Goal: Task Accomplishment & Management: Use online tool/utility

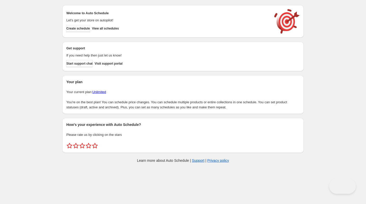
click at [78, 27] on span "Create schedule" at bounding box center [78, 28] width 24 height 4
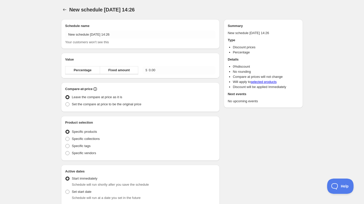
radio input "true"
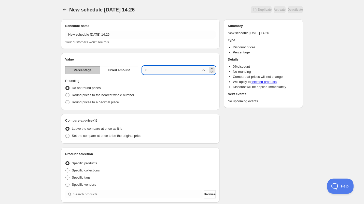
click at [156, 67] on input "0.00" at bounding box center [171, 70] width 58 height 8
drag, startPoint x: 155, startPoint y: 69, endPoint x: 143, endPoint y: 69, distance: 12.5
click at [143, 69] on input "0.0010" at bounding box center [171, 70] width 58 height 8
type input "10"
click at [229, 128] on div "Schedule name New schedule [DATE] 14:26 Your customers won't see this Value Per…" at bounding box center [180, 190] width 246 height 351
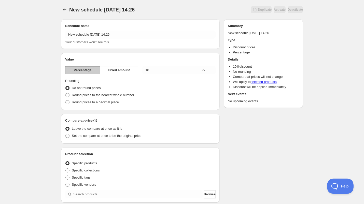
scroll to position [76, 0]
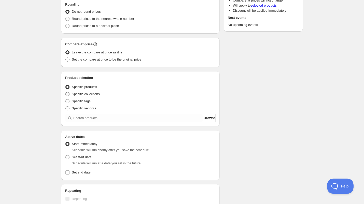
click at [67, 94] on span at bounding box center [67, 94] width 4 height 4
click at [66, 92] on input "Specific collections" at bounding box center [65, 92] width 0 height 0
radio input "true"
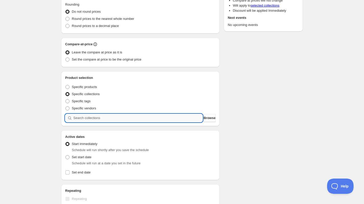
click at [81, 117] on input "search" at bounding box center [137, 118] width 129 height 8
type input "h"
type input "e"
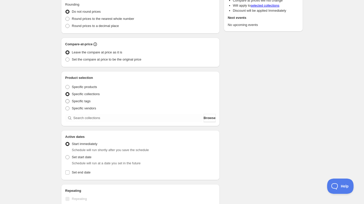
click at [81, 103] on span "Specific tags" at bounding box center [81, 101] width 19 height 4
click at [66, 99] on input "Specific tags" at bounding box center [65, 99] width 0 height 0
radio input "true"
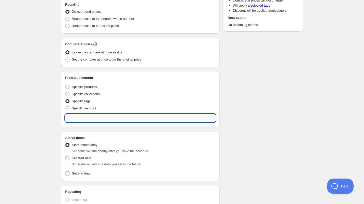
click at [89, 119] on input "text" at bounding box center [140, 118] width 150 height 8
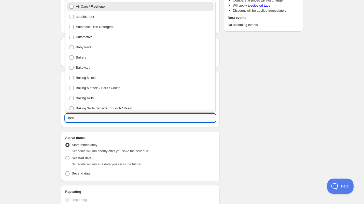
type input "head"
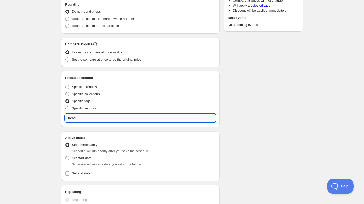
click at [73, 118] on input "head" at bounding box center [140, 118] width 150 height 8
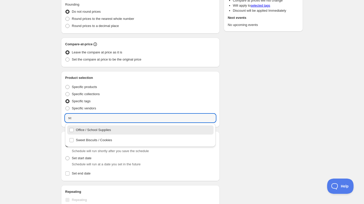
type input "s"
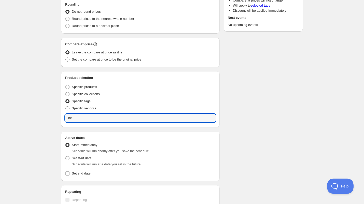
type input "h"
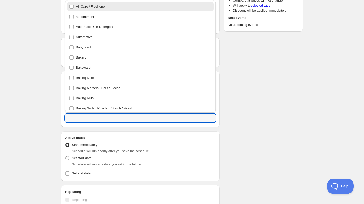
click at [39, 102] on div "New schedule [DATE] 14:26. This page is ready New schedule [DATE] 14:26 Duplica…" at bounding box center [182, 112] width 364 height 377
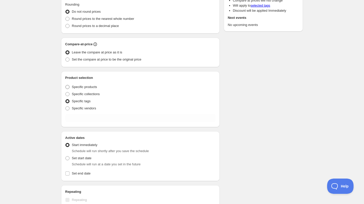
click at [86, 85] on span "Specific products" at bounding box center [84, 87] width 25 height 4
click at [66, 85] on input "Specific products" at bounding box center [65, 85] width 0 height 0
radio input "true"
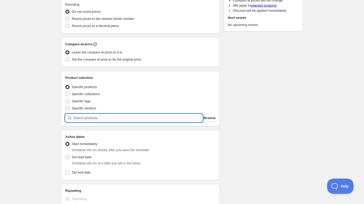
click at [94, 119] on input "search" at bounding box center [137, 118] width 129 height 8
type input "h"
type input "e"
type input "a"
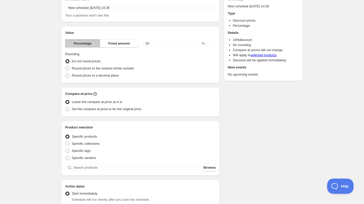
scroll to position [0, 0]
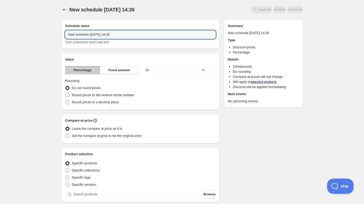
drag, startPoint x: 130, startPoint y: 36, endPoint x: 41, endPoint y: 40, distance: 89.4
click at [41, 40] on div "New schedule [DATE] 14:26. This page is ready New schedule [DATE] 14:26 Duplica…" at bounding box center [182, 188] width 364 height 376
click at [87, 34] on input "Online Only Scarf Sale" at bounding box center [140, 35] width 150 height 8
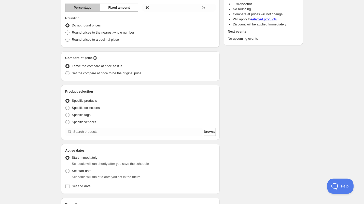
scroll to position [76, 0]
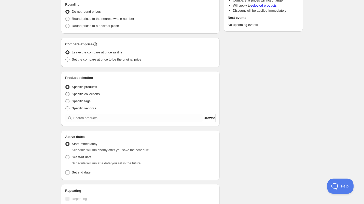
type input "Online Only 10% Scarf Sale"
click at [83, 94] on span "Specific collections" at bounding box center [86, 94] width 28 height 4
click at [66, 92] on input "Specific collections" at bounding box center [65, 92] width 0 height 0
radio input "true"
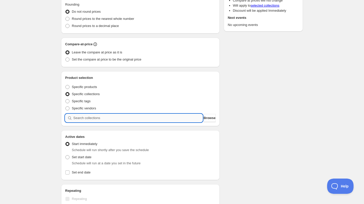
click at [137, 119] on input "search" at bounding box center [137, 118] width 129 height 8
type input "he"
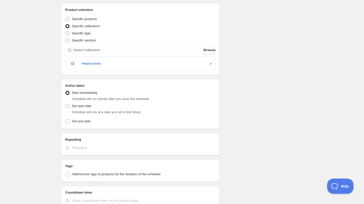
scroll to position [153, 0]
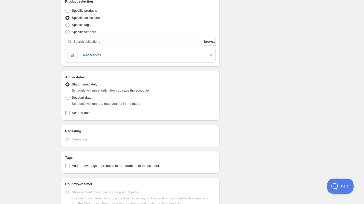
click at [68, 113] on input "Set end date" at bounding box center [67, 113] width 4 height 4
checkbox input "true"
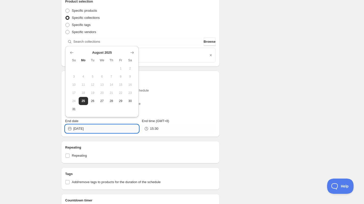
click at [97, 129] on input "[DATE]" at bounding box center [105, 129] width 65 height 8
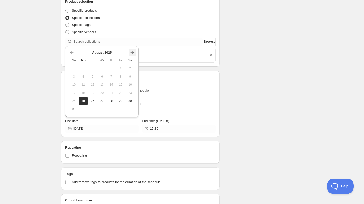
click at [130, 52] on icon "Show next month, September 2025" at bounding box center [131, 52] width 5 height 5
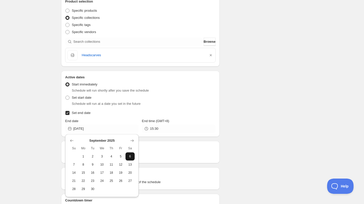
click at [126, 157] on button "6" at bounding box center [129, 156] width 9 height 8
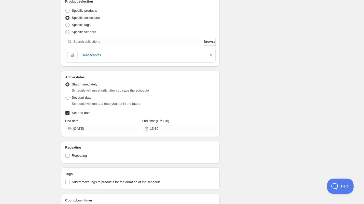
type input "[DATE]"
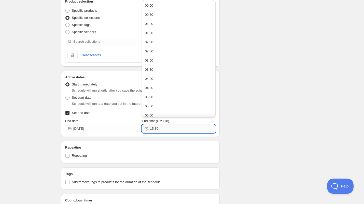
drag, startPoint x: 153, startPoint y: 128, endPoint x: 150, endPoint y: 128, distance: 2.8
click at [150, 128] on input "15:30" at bounding box center [182, 129] width 65 height 8
click at [149, 127] on div "53:30" at bounding box center [178, 129] width 73 height 8
drag, startPoint x: 154, startPoint y: 128, endPoint x: 168, endPoint y: 129, distance: 13.7
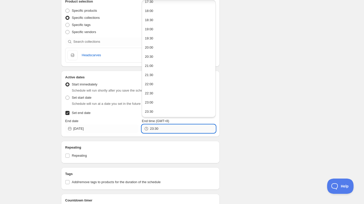
click at [168, 129] on input "23:30" at bounding box center [182, 129] width 65 height 8
type input "23:59"
click at [308, 131] on div "Online Only 10% Scarf Sale. This page is ready Online Only 10% Scarf Sale Dupli…" at bounding box center [182, 46] width 254 height 399
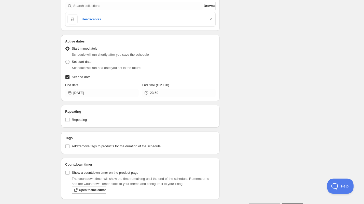
scroll to position [203, 0]
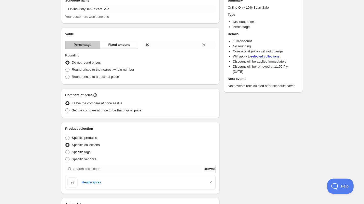
scroll to position [205, 0]
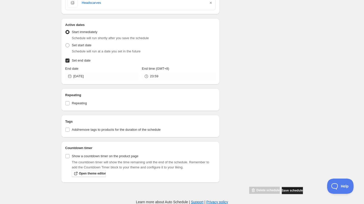
click at [291, 191] on span "Save schedule" at bounding box center [291, 190] width 21 height 4
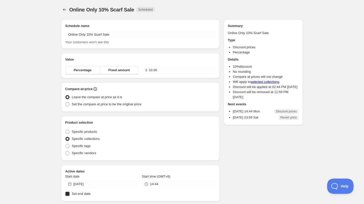
radio input "true"
checkbox input "true"
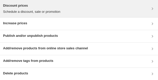
click at [34, 8] on h3 "Discount prices" at bounding box center [31, 5] width 57 height 5
